Goal: Transaction & Acquisition: Purchase product/service

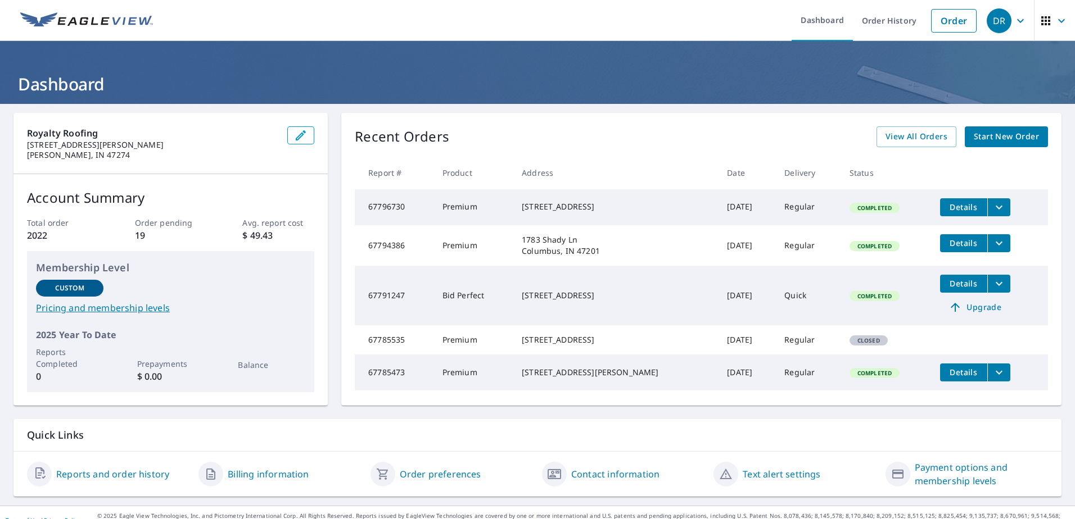
click at [1002, 138] on span "Start New Order" at bounding box center [1006, 137] width 65 height 14
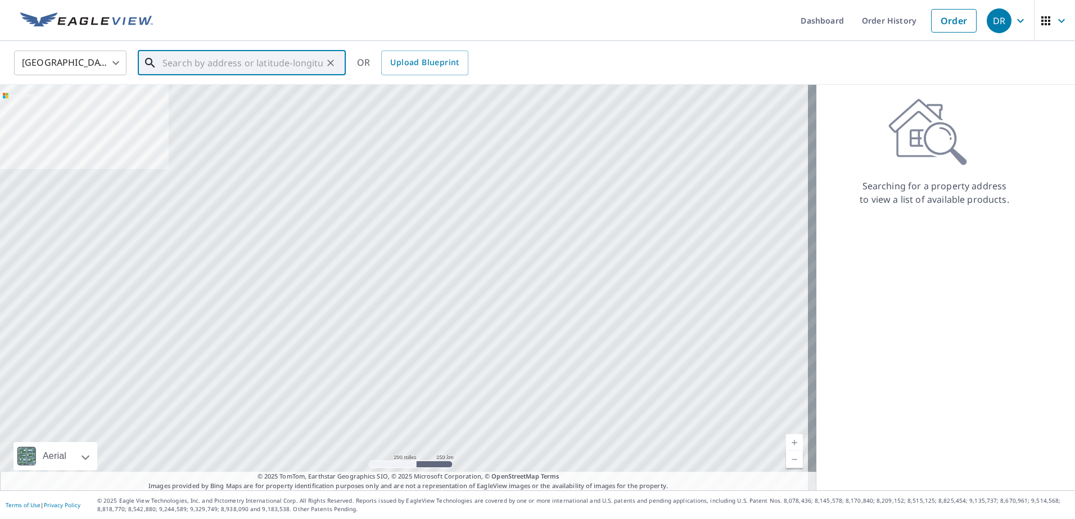
click at [189, 68] on input "text" at bounding box center [242, 62] width 160 height 31
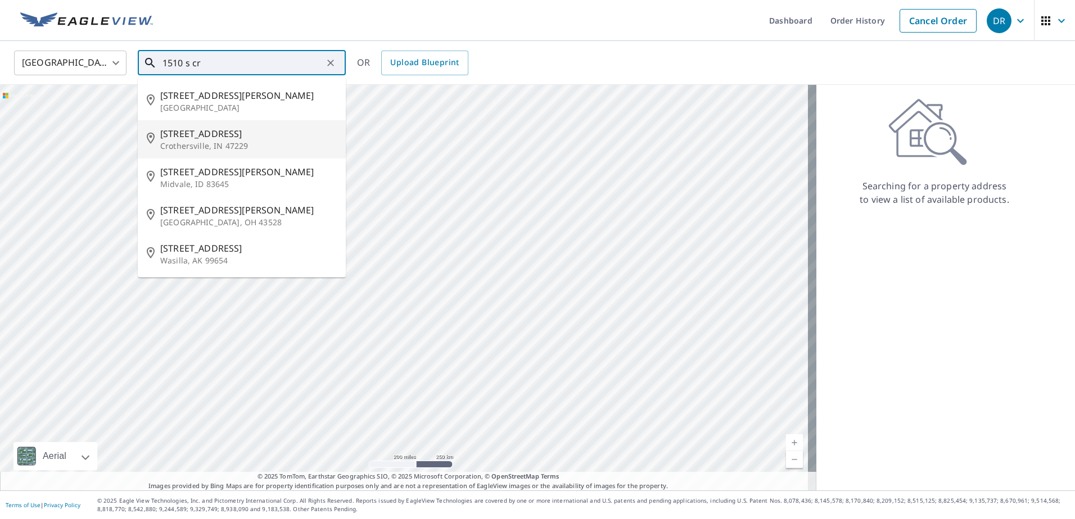
click at [215, 136] on span "[STREET_ADDRESS]" at bounding box center [248, 133] width 176 height 13
type input "[STREET_ADDRESS] [STREET_ADDRESS]"
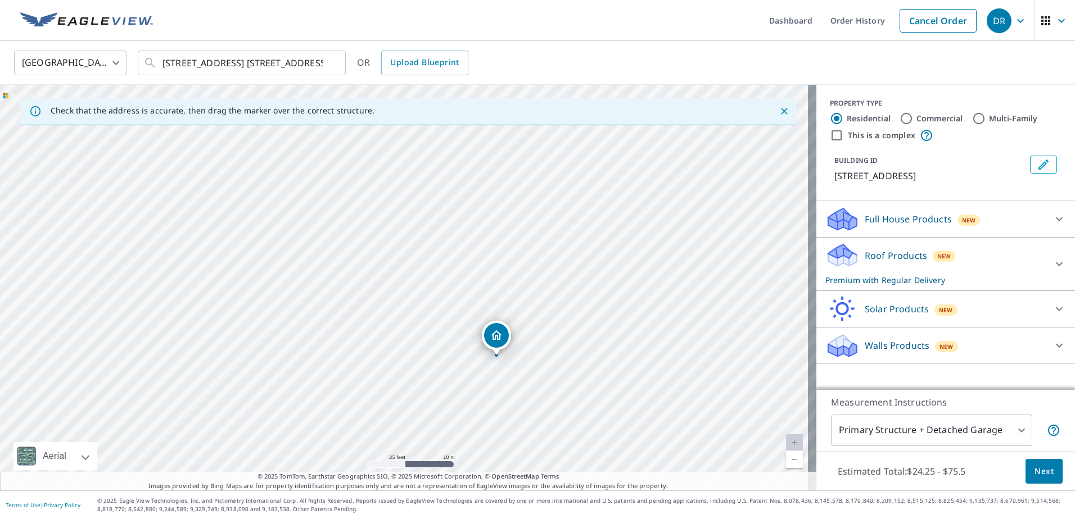
drag, startPoint x: 486, startPoint y: 330, endPoint x: 493, endPoint y: 334, distance: 8.3
click at [1056, 266] on icon at bounding box center [1059, 264] width 7 height 4
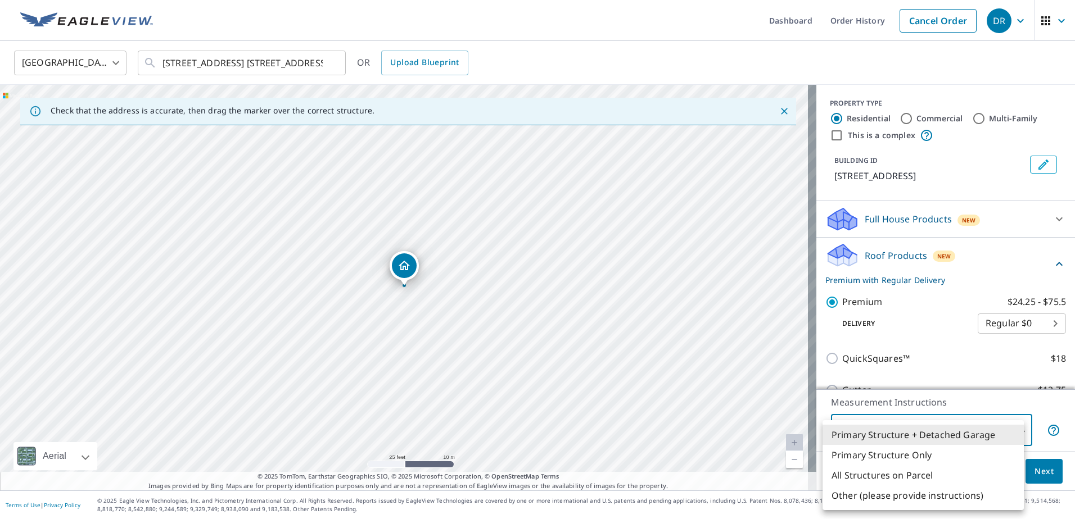
click at [1012, 433] on body "DR DR Dashboard Order History Cancel Order DR United States [GEOGRAPHIC_DATA] ​…" at bounding box center [537, 259] width 1075 height 519
click at [959, 454] on li "Primary Structure Only" at bounding box center [922, 455] width 201 height 20
type input "2"
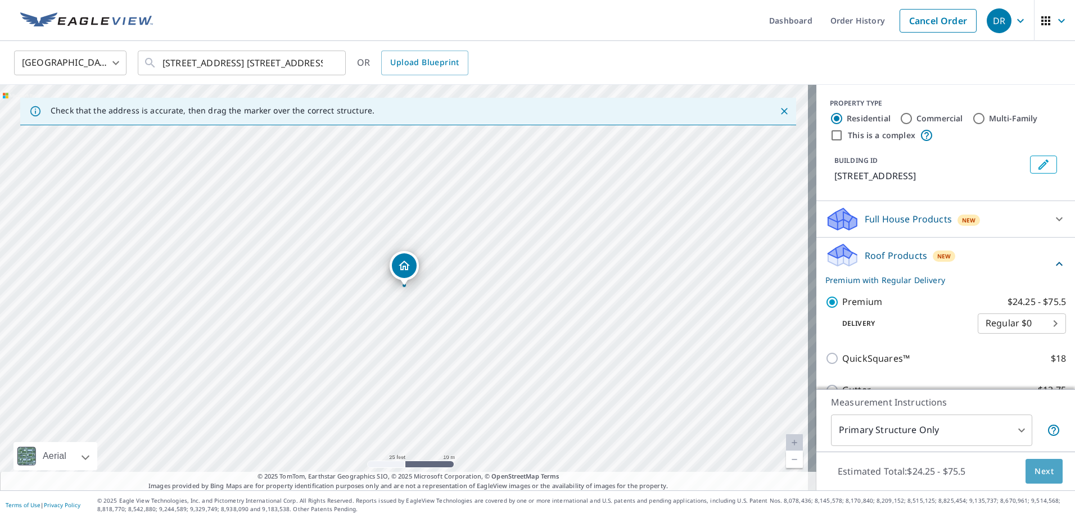
click at [1034, 465] on span "Next" at bounding box center [1043, 472] width 19 height 14
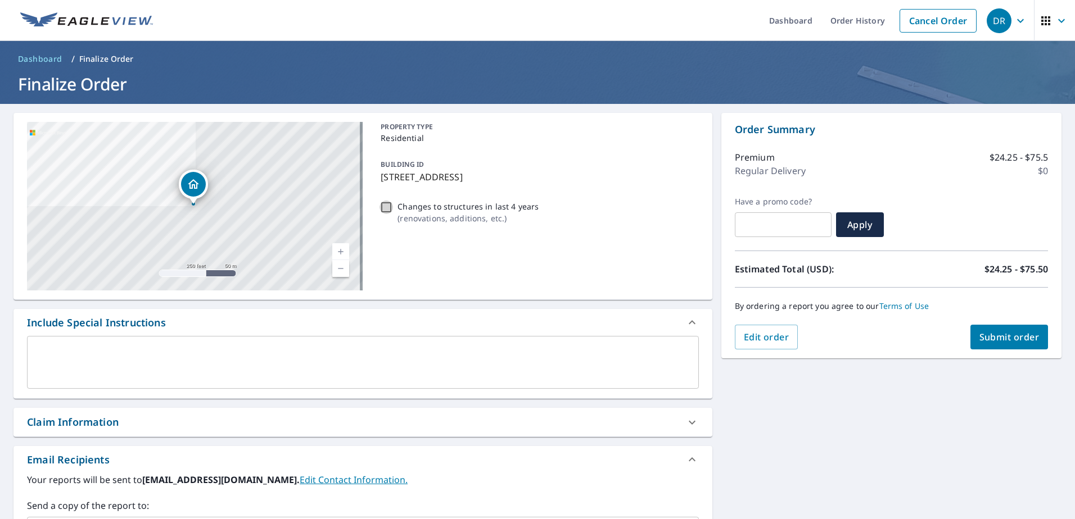
click at [388, 205] on input "Changes to structures in last 4 years ( renovations, additions, etc. )" at bounding box center [385, 207] width 13 height 13
checkbox input "true"
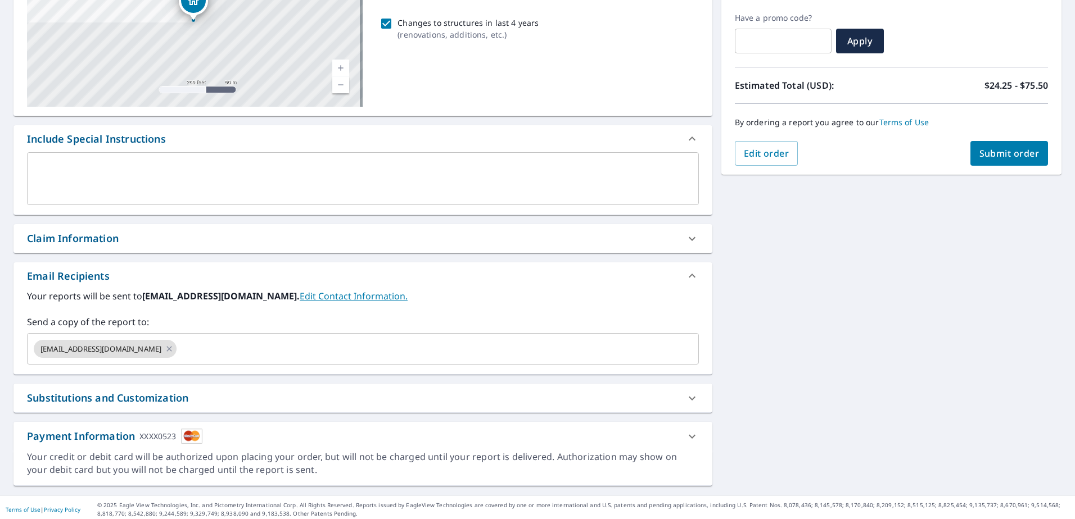
scroll to position [132, 0]
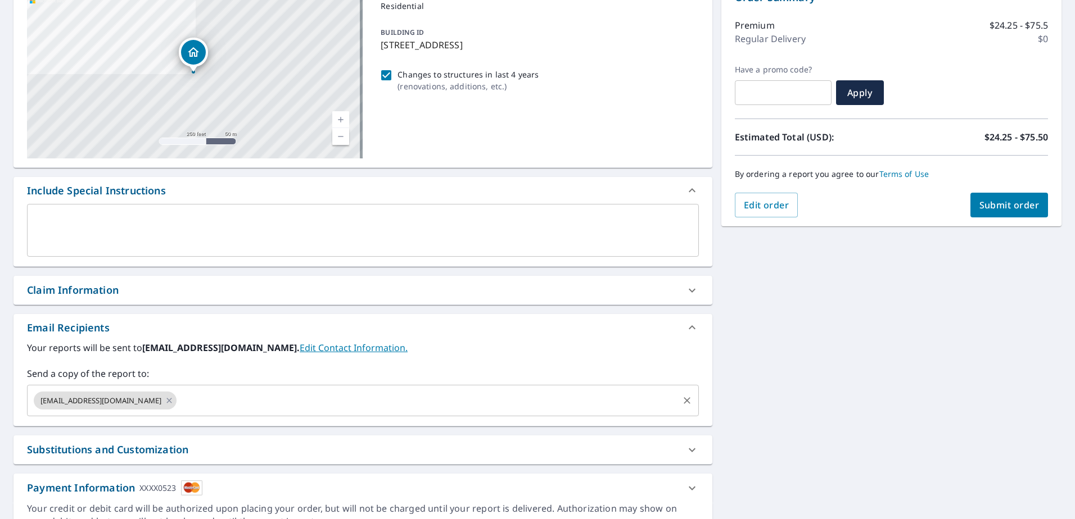
click at [223, 393] on input "text" at bounding box center [427, 400] width 498 height 21
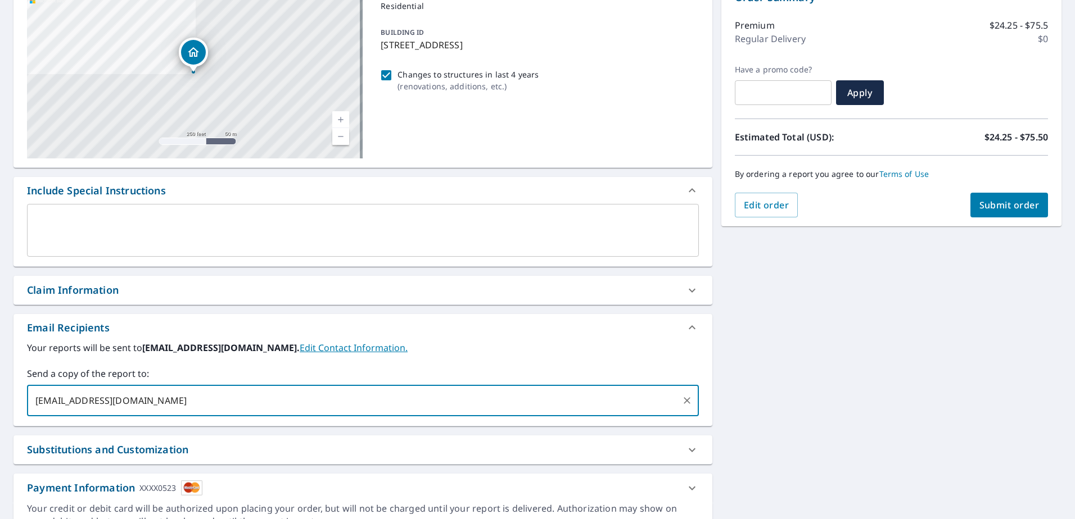
type input "[EMAIL_ADDRESS][DOMAIN_NAME]"
click at [1016, 203] on span "Submit order" at bounding box center [1009, 205] width 60 height 12
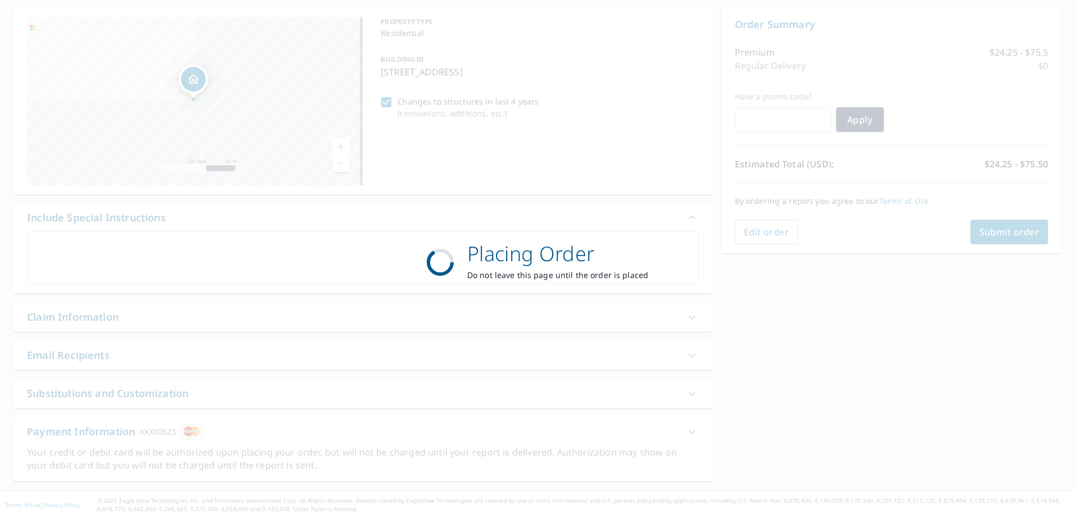
scroll to position [105, 0]
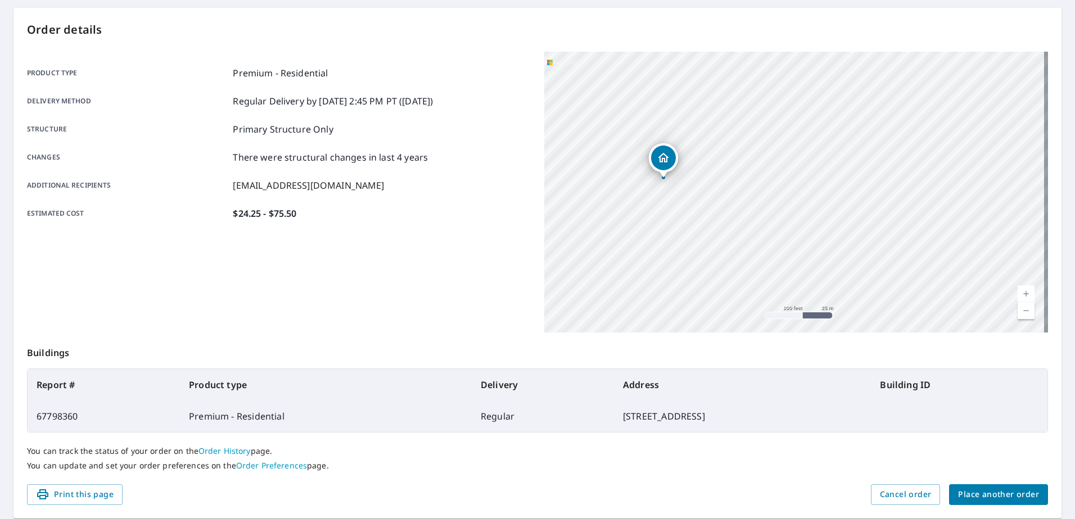
drag, startPoint x: 872, startPoint y: 210, endPoint x: 873, endPoint y: 189, distance: 20.8
click at [873, 189] on div "[STREET_ADDRESS] [STREET_ADDRESS]" at bounding box center [796, 192] width 504 height 281
